Goal: Communication & Community: Answer question/provide support

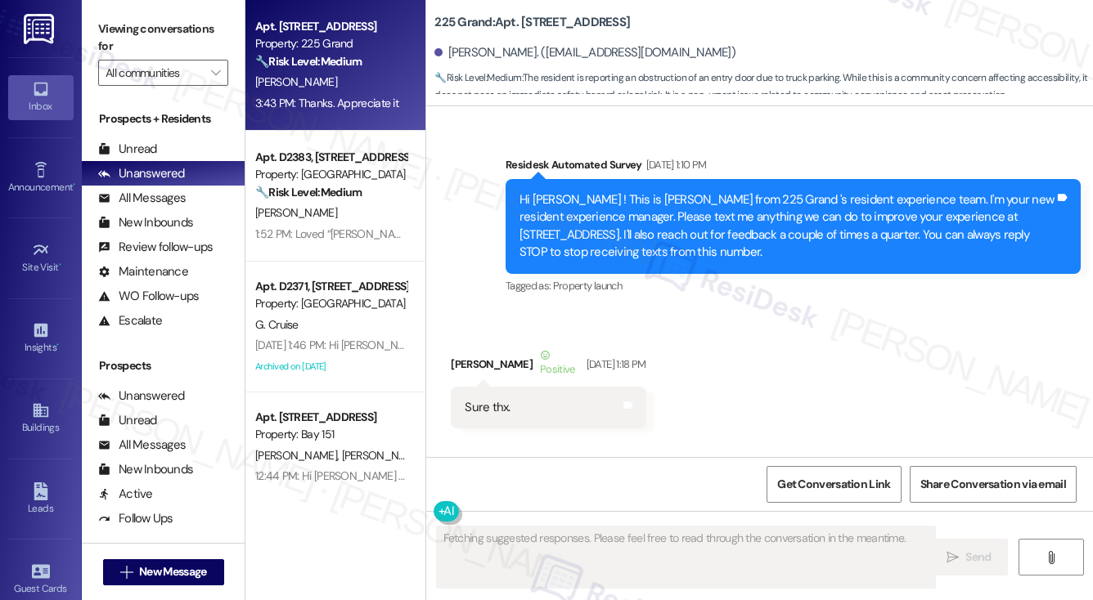
scroll to position [32492, 0]
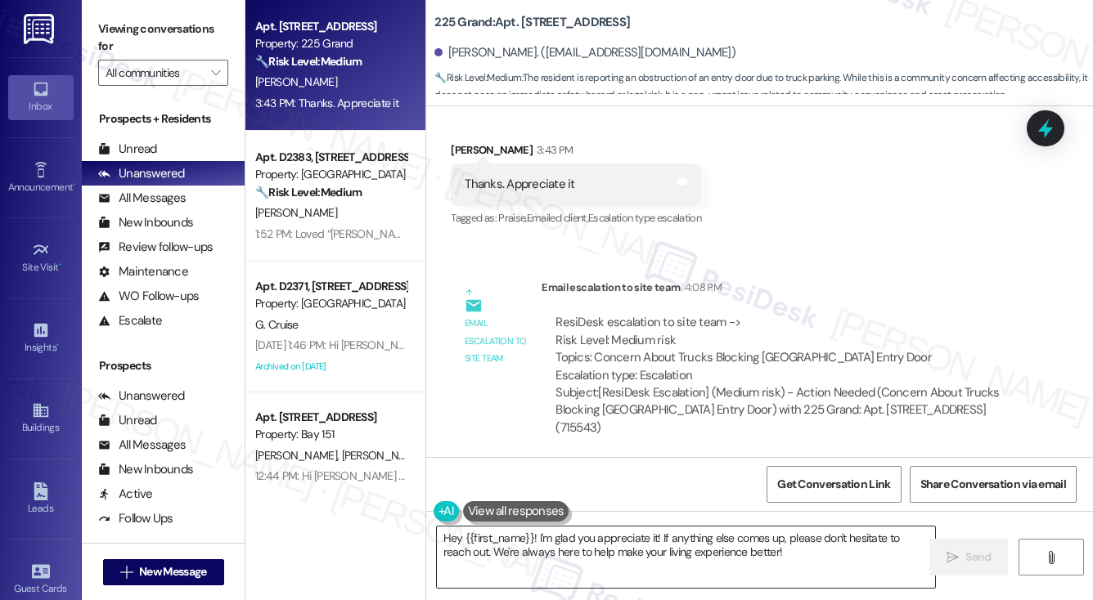
click at [596, 569] on textarea "Hey {{first_name}}! I'm glad you appreciate it! If anything else comes up, plea…" at bounding box center [686, 557] width 498 height 61
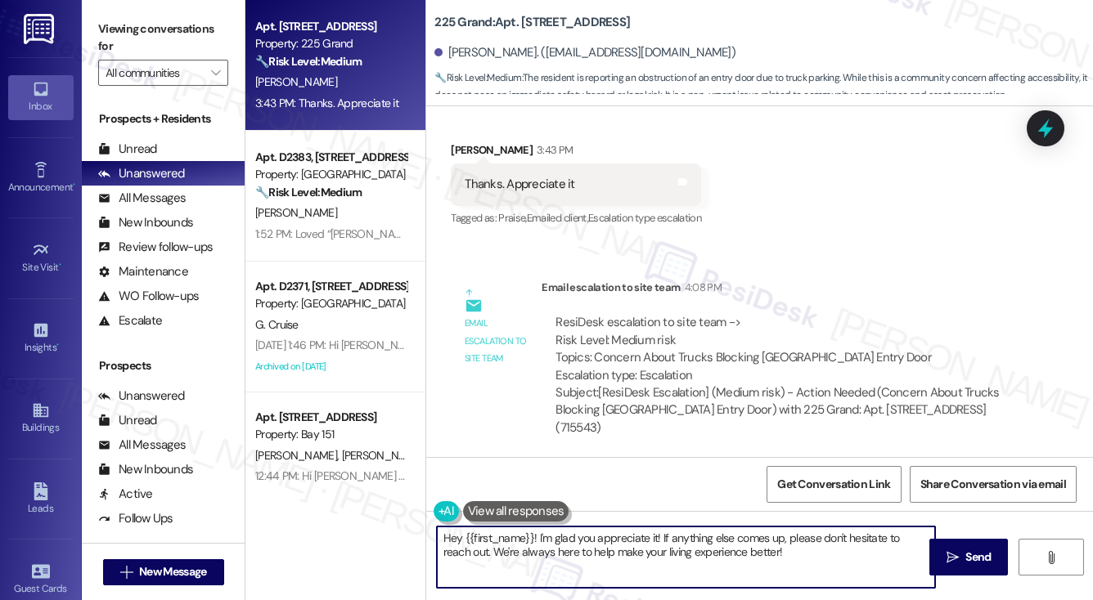
click at [596, 569] on textarea "Hey {{first_name}}! I'm glad you appreciate it! If anything else comes up, plea…" at bounding box center [686, 557] width 498 height 61
click at [640, 548] on textarea "Hey {{first_name}}! I'm glad you appreciate it! If anything else comes up, plea…" at bounding box center [686, 557] width 498 height 61
click at [762, 555] on textarea "Hey {{first_name}}! I'm glad you appreciate it! If anything else comes up, plea…" at bounding box center [686, 557] width 498 height 61
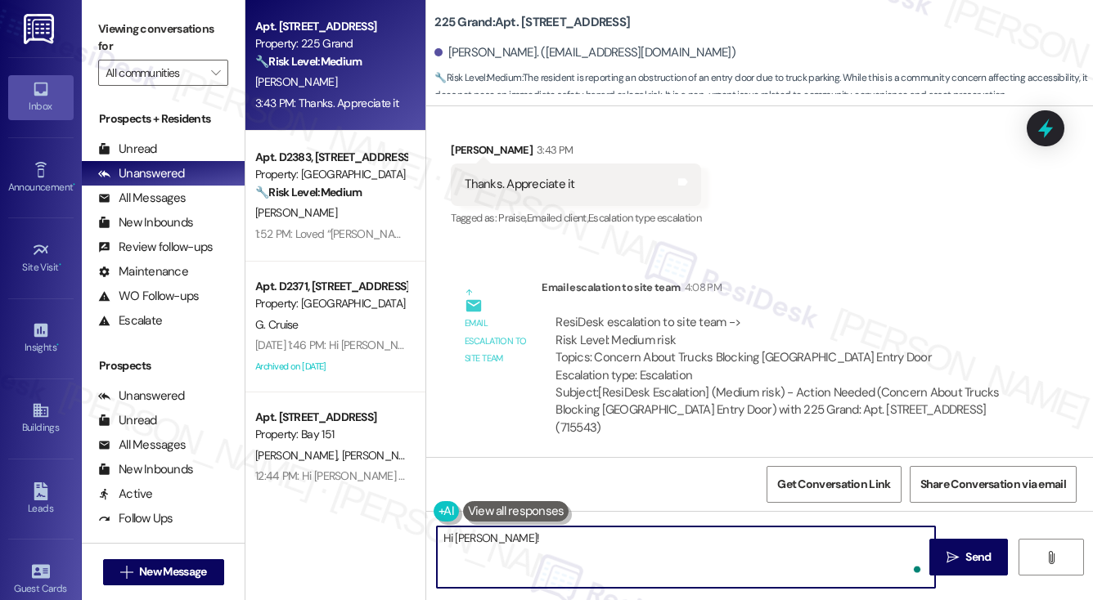
paste textarea "unfortunately that is part of work being done by the city and [GEOGRAPHIC_DATA]…"
click at [588, 540] on textarea "Hi [PERSON_NAME]! Unfortunately, that is part of work being done by the city an…" at bounding box center [686, 557] width 498 height 61
click at [510, 543] on textarea "Hi [PERSON_NAME]! Unfortunately, that is part of work being done by the city an…" at bounding box center [686, 557] width 498 height 61
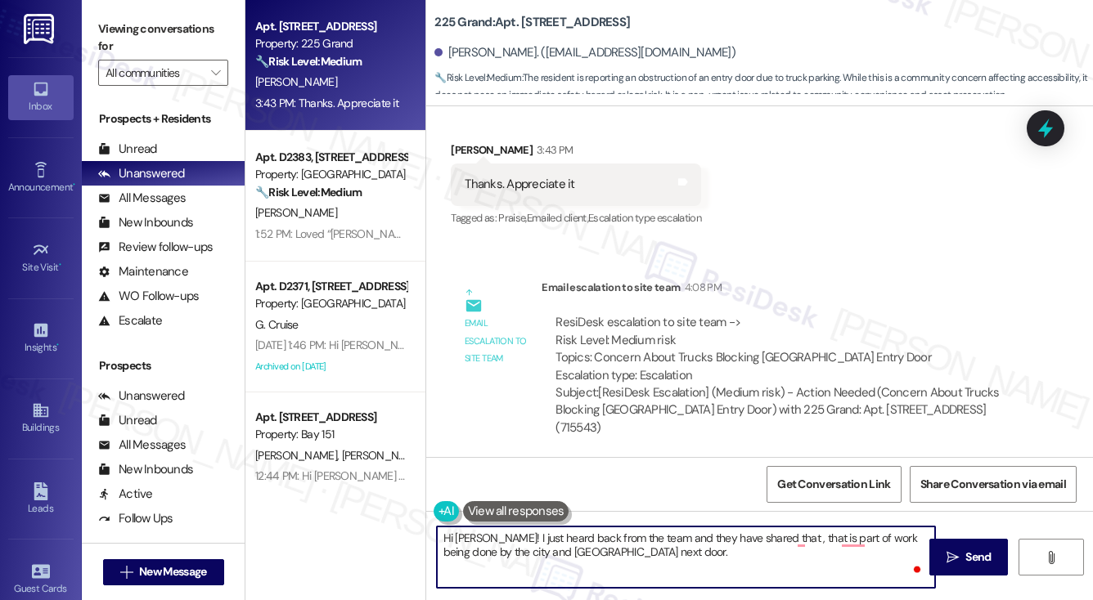
paste textarea "unfortunately that is part of work being done by the city and [GEOGRAPHIC_DATA]…"
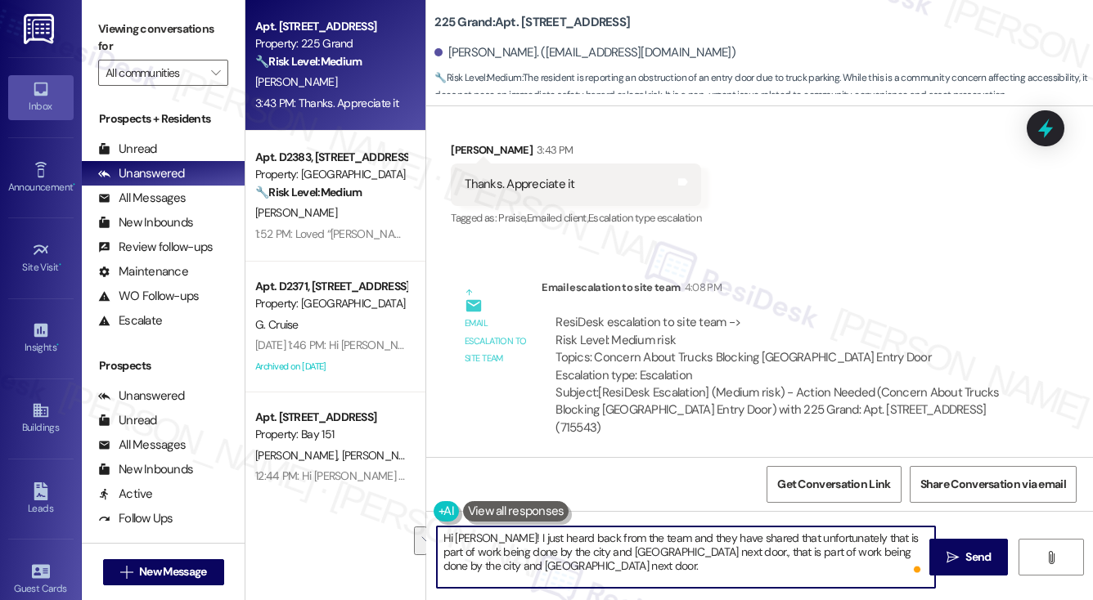
drag, startPoint x: 683, startPoint y: 574, endPoint x: 671, endPoint y: 552, distance: 25.3
click at [671, 552] on textarea "Hi [PERSON_NAME]! I just heard back from the team and they have shared that unf…" at bounding box center [686, 557] width 498 height 61
type textarea "Hi [PERSON_NAME]! I just heard back from the team and they have shared that unf…"
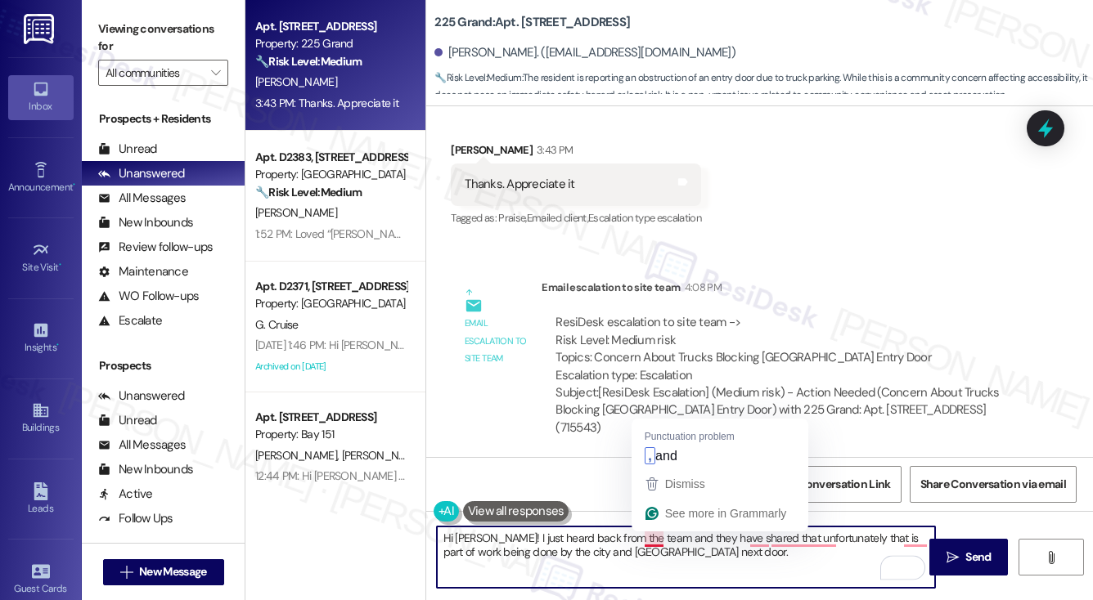
click at [661, 536] on textarea "Hi [PERSON_NAME]! I just heard back from the team and they have shared that unf…" at bounding box center [686, 557] width 498 height 61
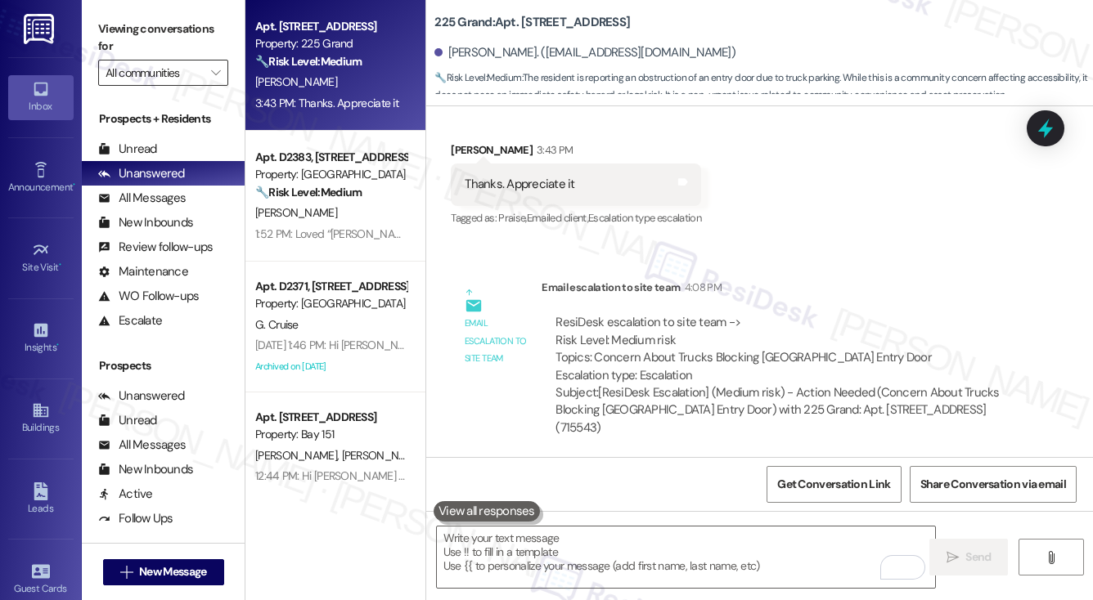
drag, startPoint x: 100, startPoint y: 32, endPoint x: 177, endPoint y: 78, distance: 89.5
click at [100, 32] on label "Viewing conversations for" at bounding box center [163, 37] width 130 height 43
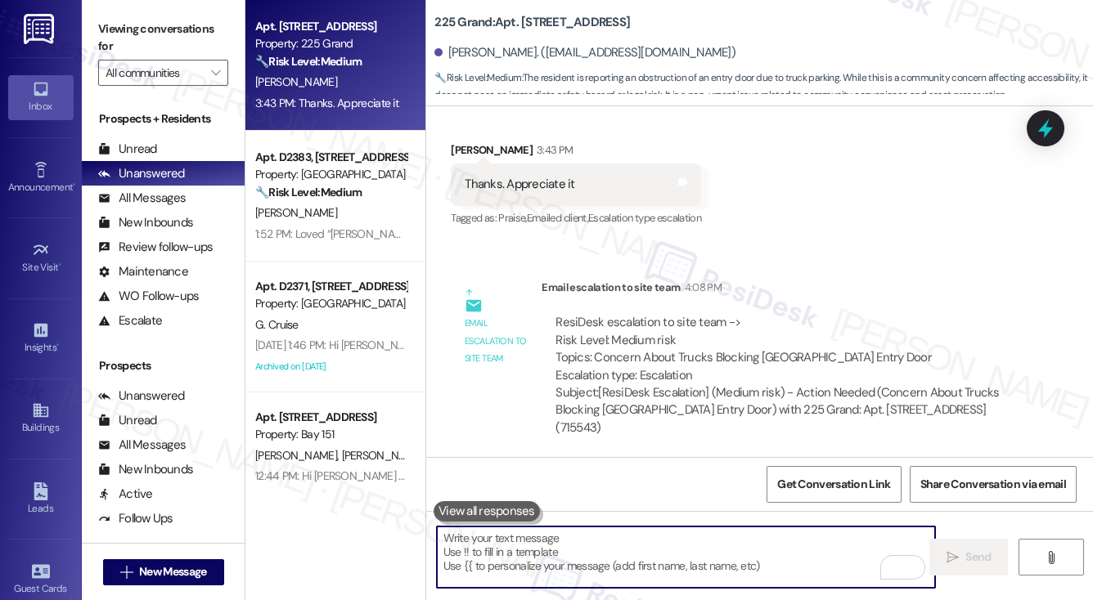
click at [609, 539] on textarea "To enrich screen reader interactions, please activate Accessibility in Grammarl…" at bounding box center [686, 557] width 498 height 61
paste textarea "Hi [PERSON_NAME]! I just heard back from the team, and they shared that the iss…"
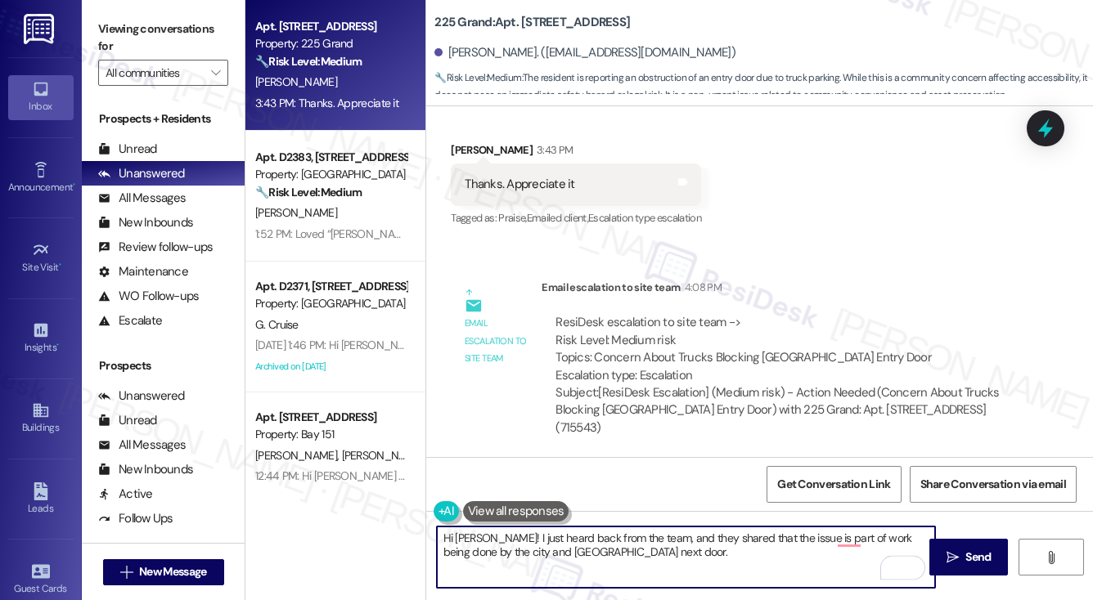
click at [663, 549] on textarea "Hi [PERSON_NAME]! I just heard back from the team, and they shared that the iss…" at bounding box center [686, 557] width 498 height 61
click at [671, 572] on textarea "Hi [PERSON_NAME]! I just heard back from the team, and they shared that the iss…" at bounding box center [686, 557] width 498 height 61
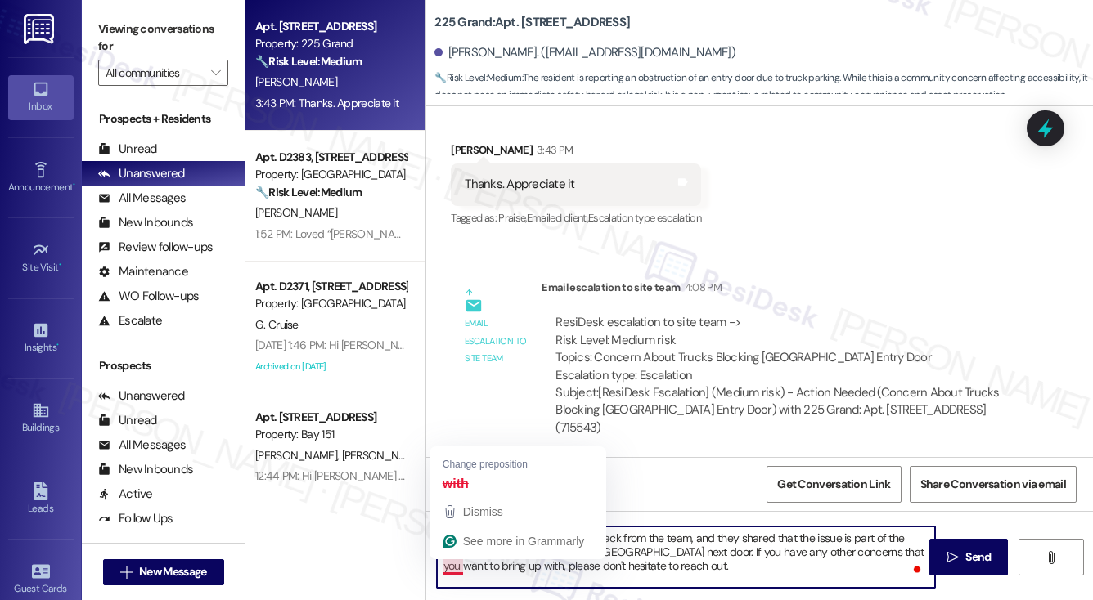
type textarea "Hi [PERSON_NAME]! I just heard back from the team, and they shared that the iss…"
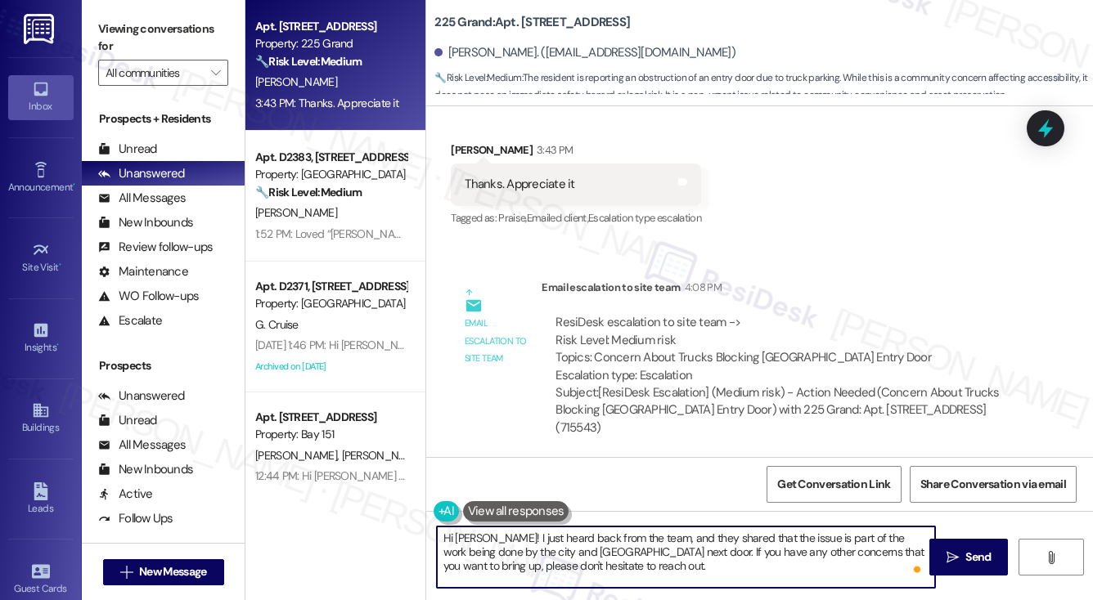
click at [635, 562] on textarea "Hi [PERSON_NAME]! I just heard back from the team, and they shared that the iss…" at bounding box center [686, 557] width 498 height 61
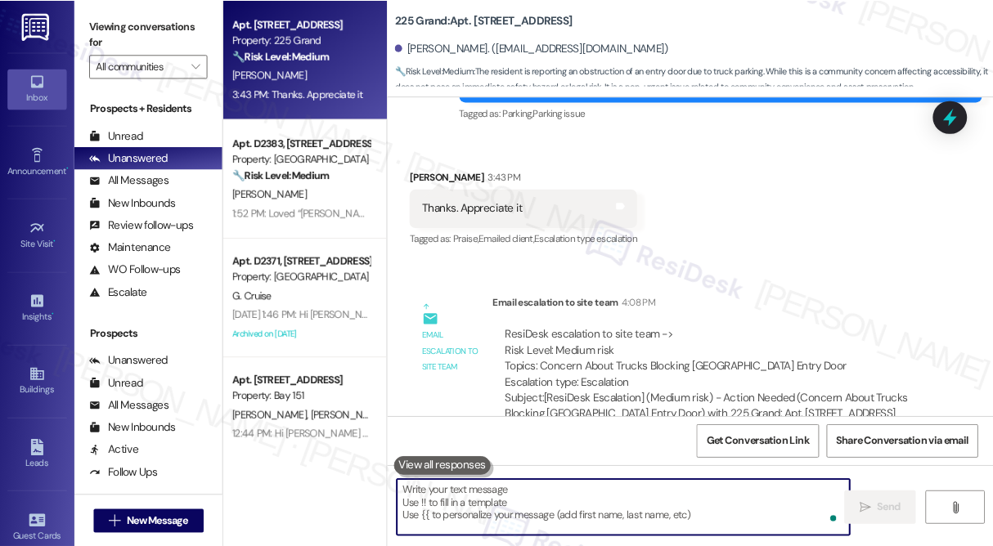
scroll to position [32642, 0]
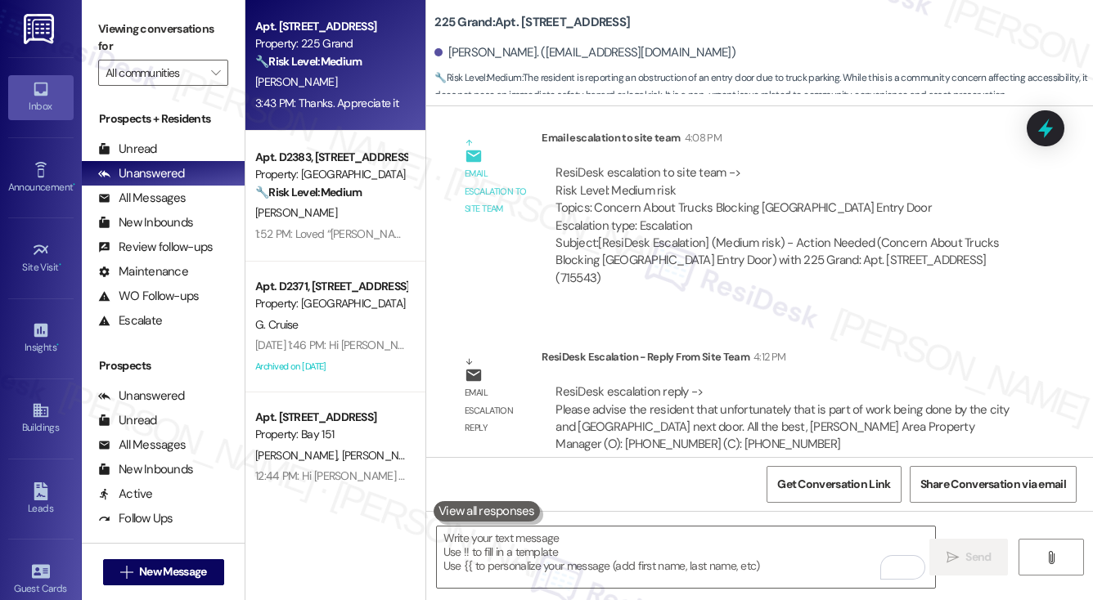
click at [773, 551] on div "Hi [PERSON_NAME]! I just heard back from the team, and they shared that the iss…" at bounding box center [786, 577] width 535 height 52
click at [706, 384] on div "ResiDesk escalation reply -> Please advise the resident that unfortunately that…" at bounding box center [784, 419] width 460 height 70
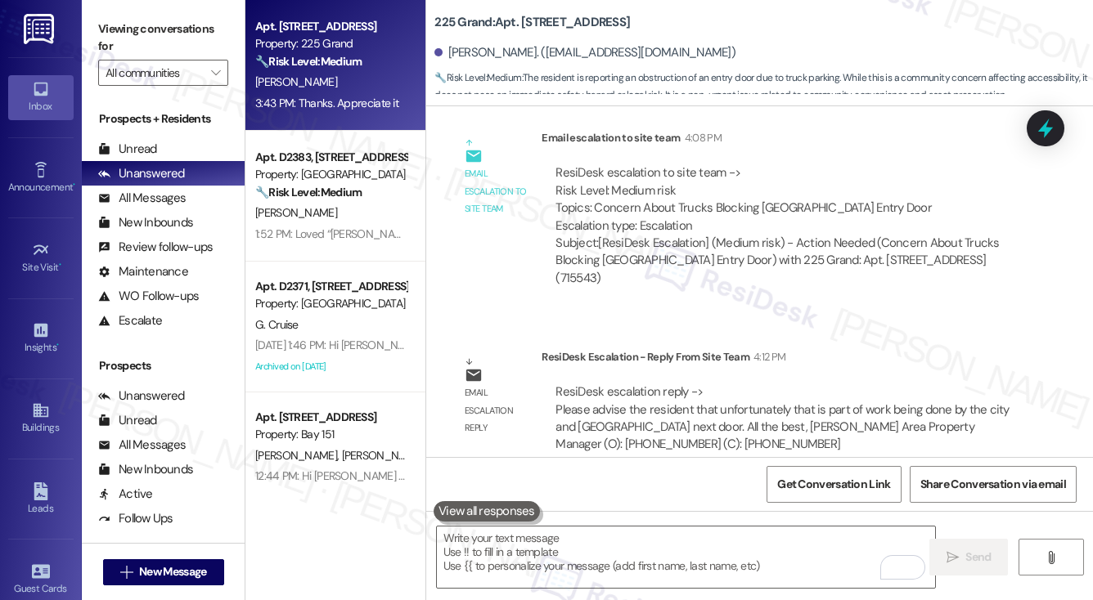
click at [672, 551] on div "Hi [PERSON_NAME]! I just heard back from the team, and they shared that the iss…" at bounding box center [786, 577] width 535 height 52
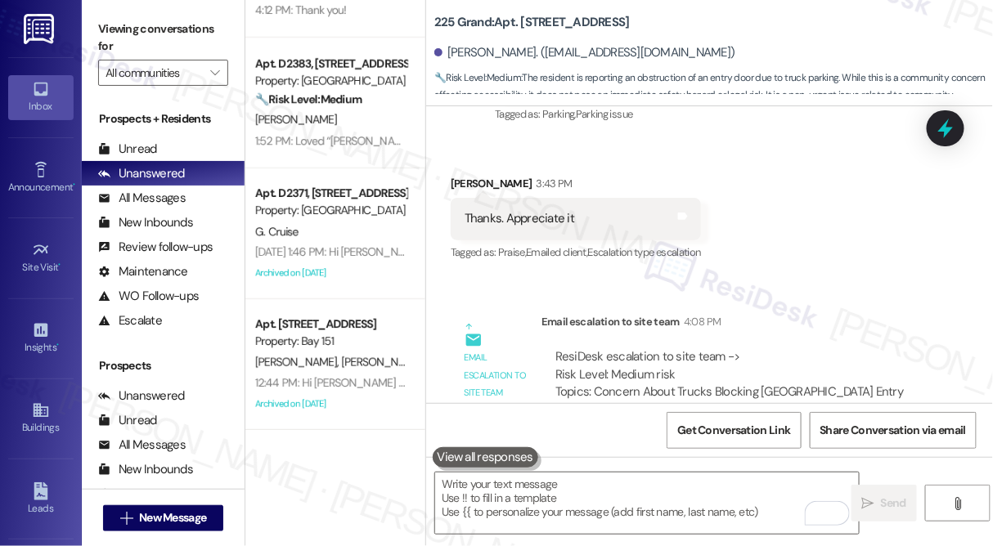
scroll to position [33449, 0]
